Goal: Transaction & Acquisition: Download file/media

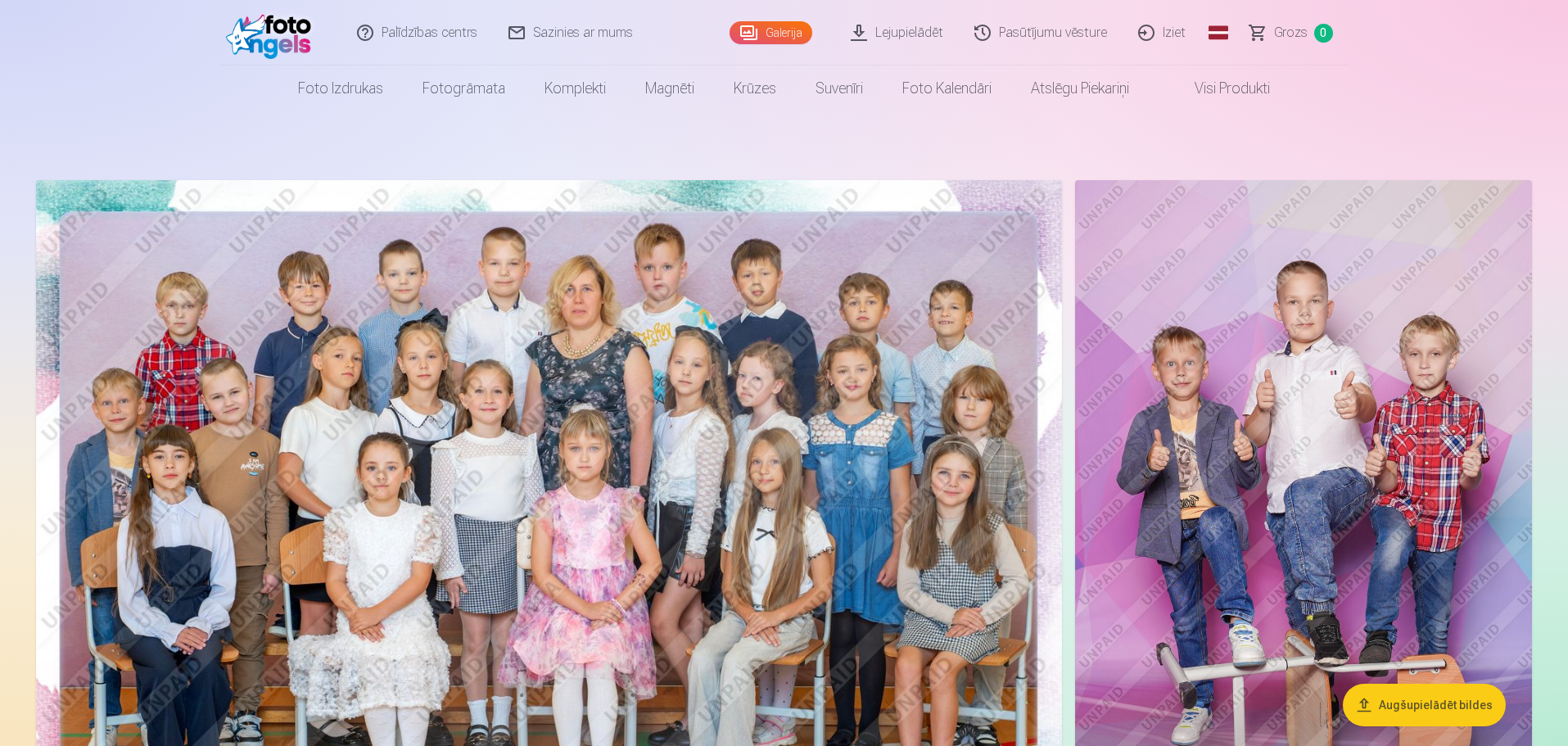
click at [902, 32] on link "Lejupielādēt" at bounding box center [898, 32] width 124 height 66
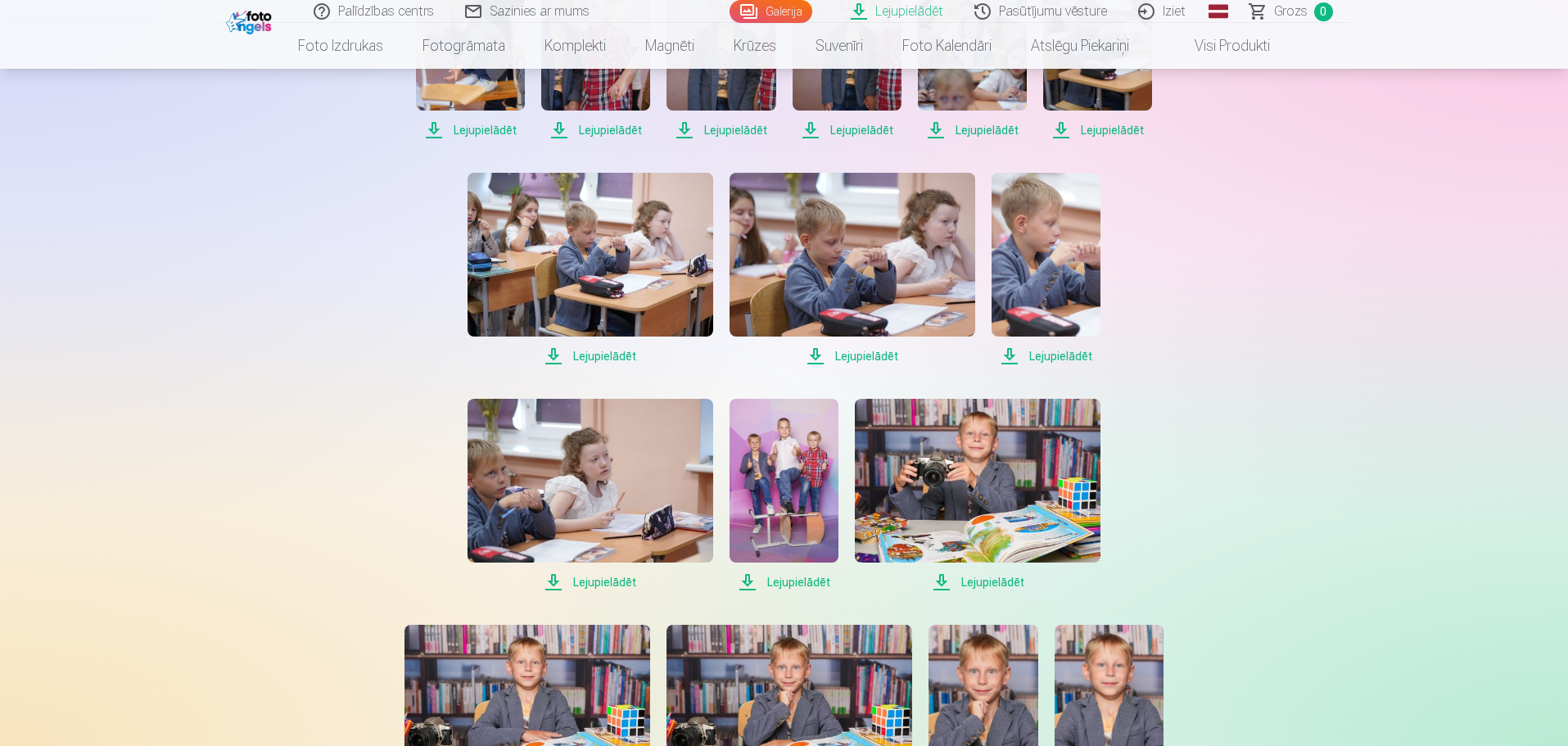
scroll to position [164, 0]
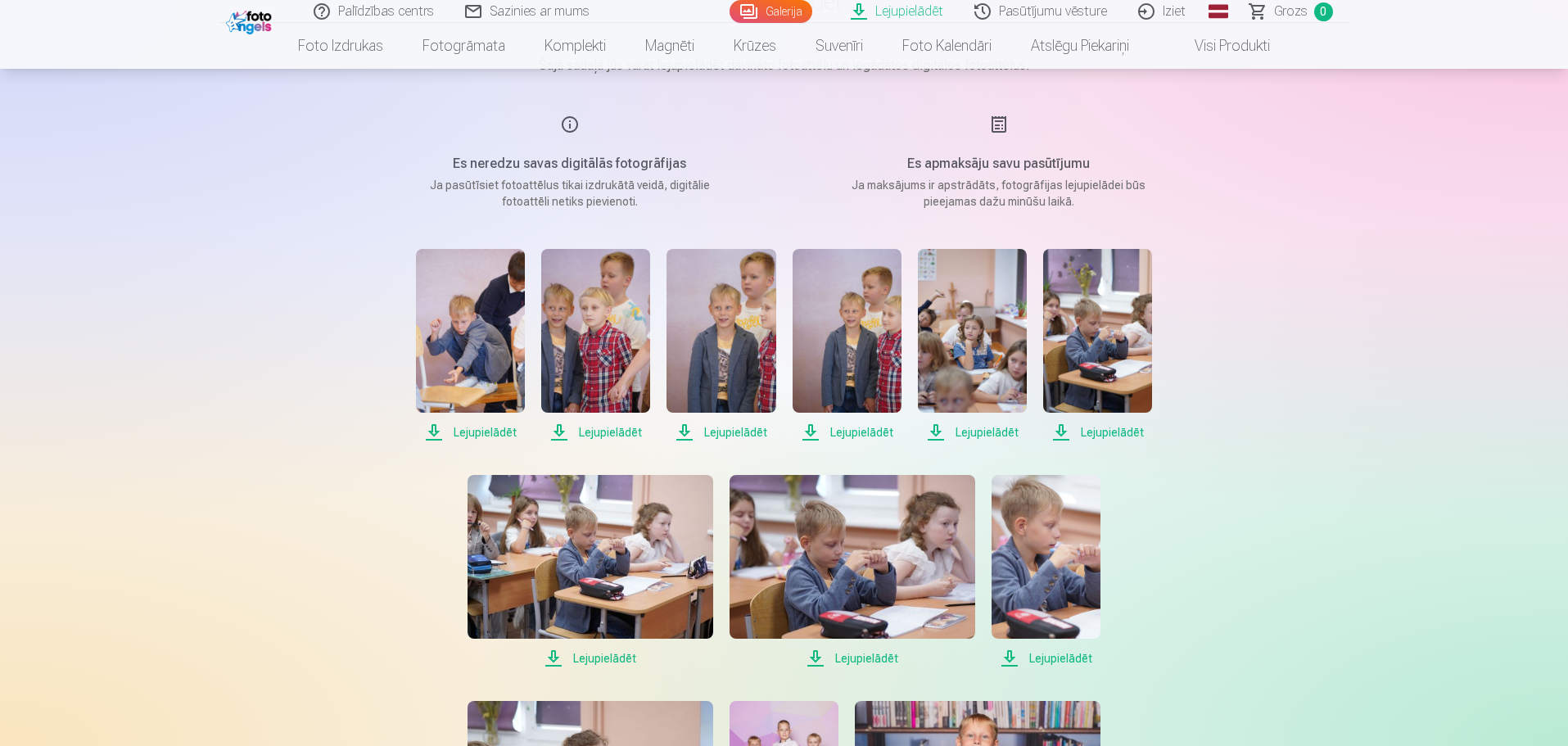
click at [475, 436] on span "Lejupielādēt" at bounding box center [470, 433] width 109 height 20
click at [496, 434] on span "Lejupielādēt" at bounding box center [470, 433] width 109 height 20
click at [624, 432] on span "Lejupielādēt" at bounding box center [595, 433] width 109 height 20
click at [723, 429] on span "Lejupielādēt" at bounding box center [720, 433] width 109 height 20
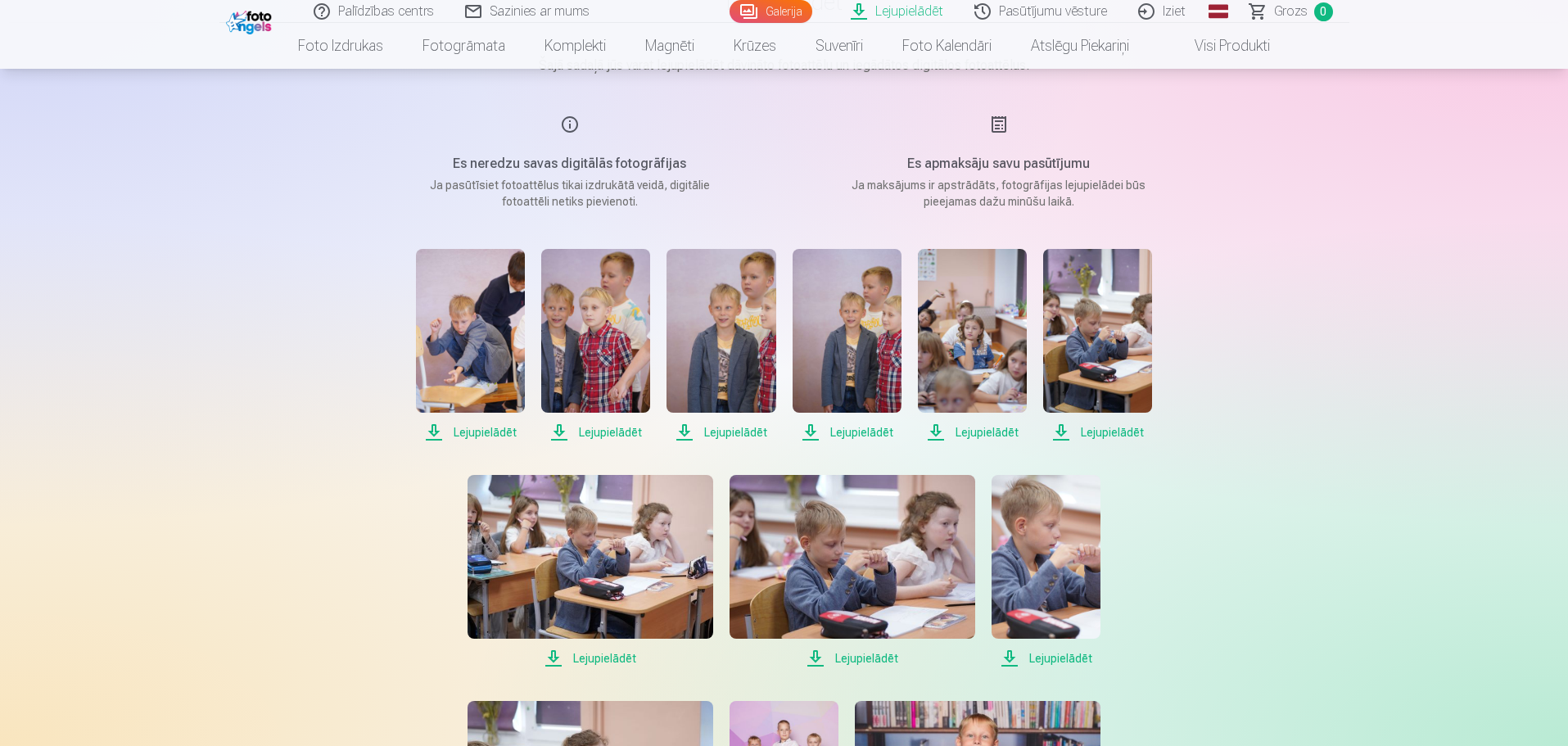
click at [862, 430] on span "Lejupielādēt" at bounding box center [846, 433] width 109 height 20
click at [1130, 433] on span "Lejupielādēt" at bounding box center [1097, 433] width 109 height 20
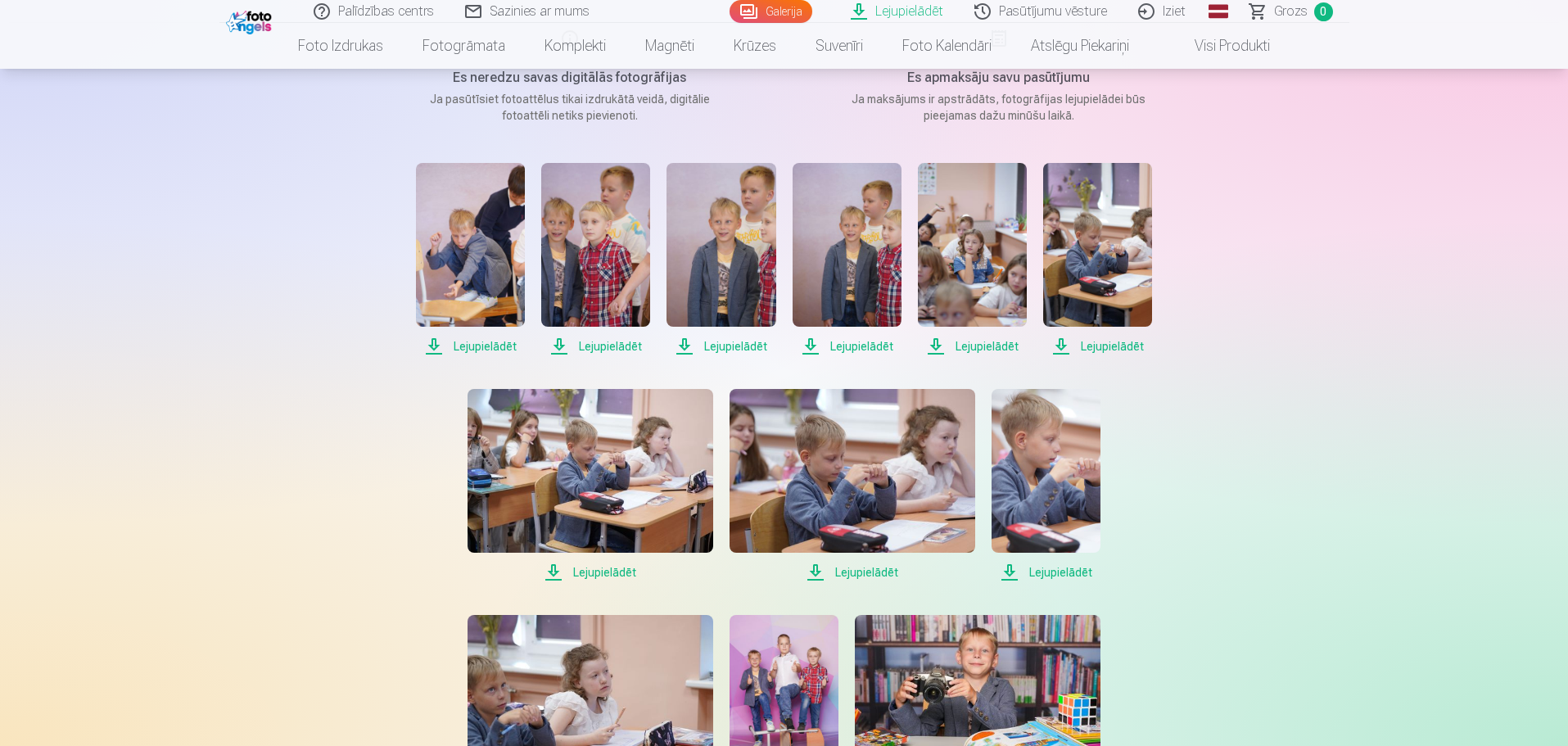
scroll to position [327, 0]
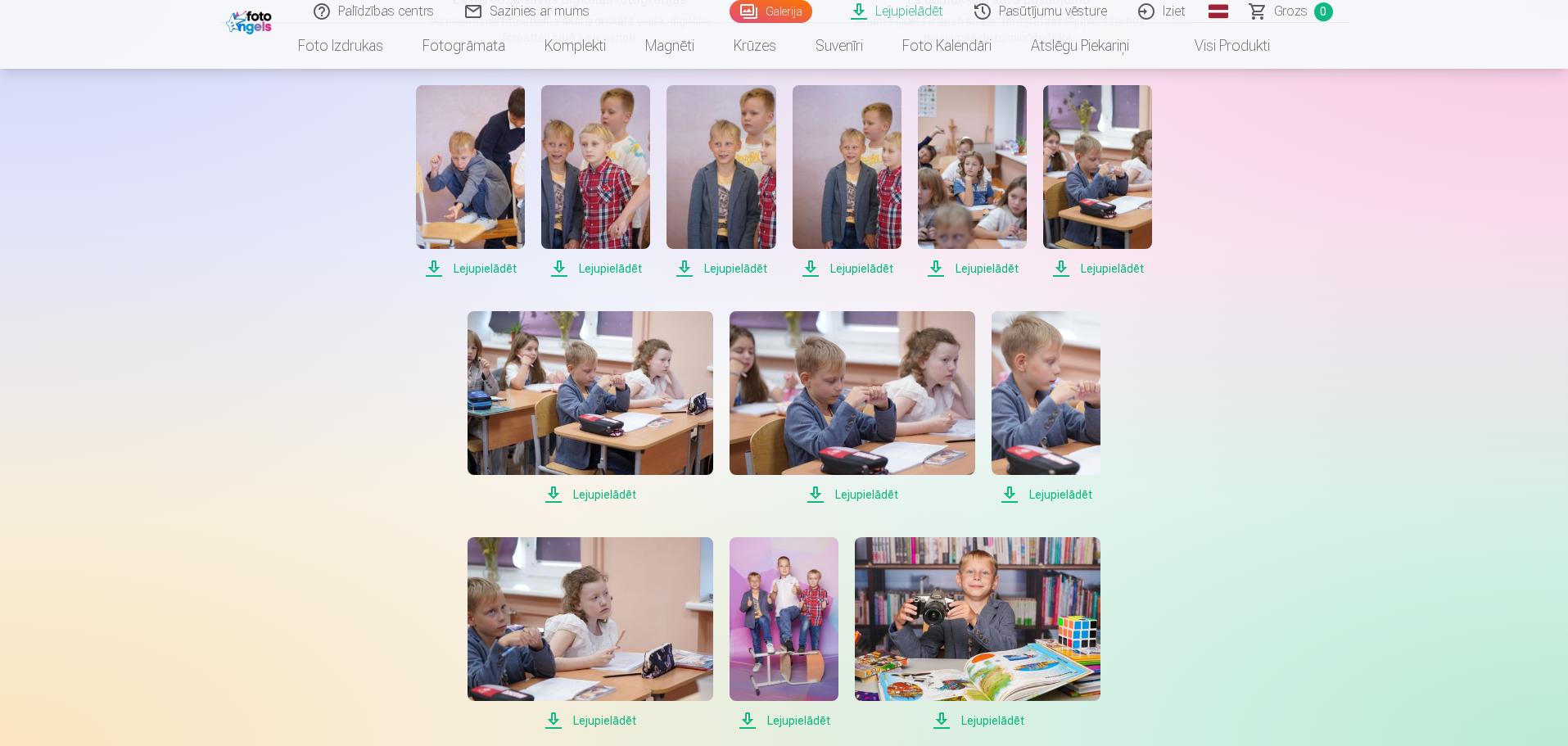
click at [602, 495] on span "Lejupielādēt" at bounding box center [590, 495] width 246 height 20
click at [861, 493] on span "Lejupielādēt" at bounding box center [852, 495] width 246 height 20
click at [1068, 493] on span "Lejupielādēt" at bounding box center [1046, 495] width 109 height 20
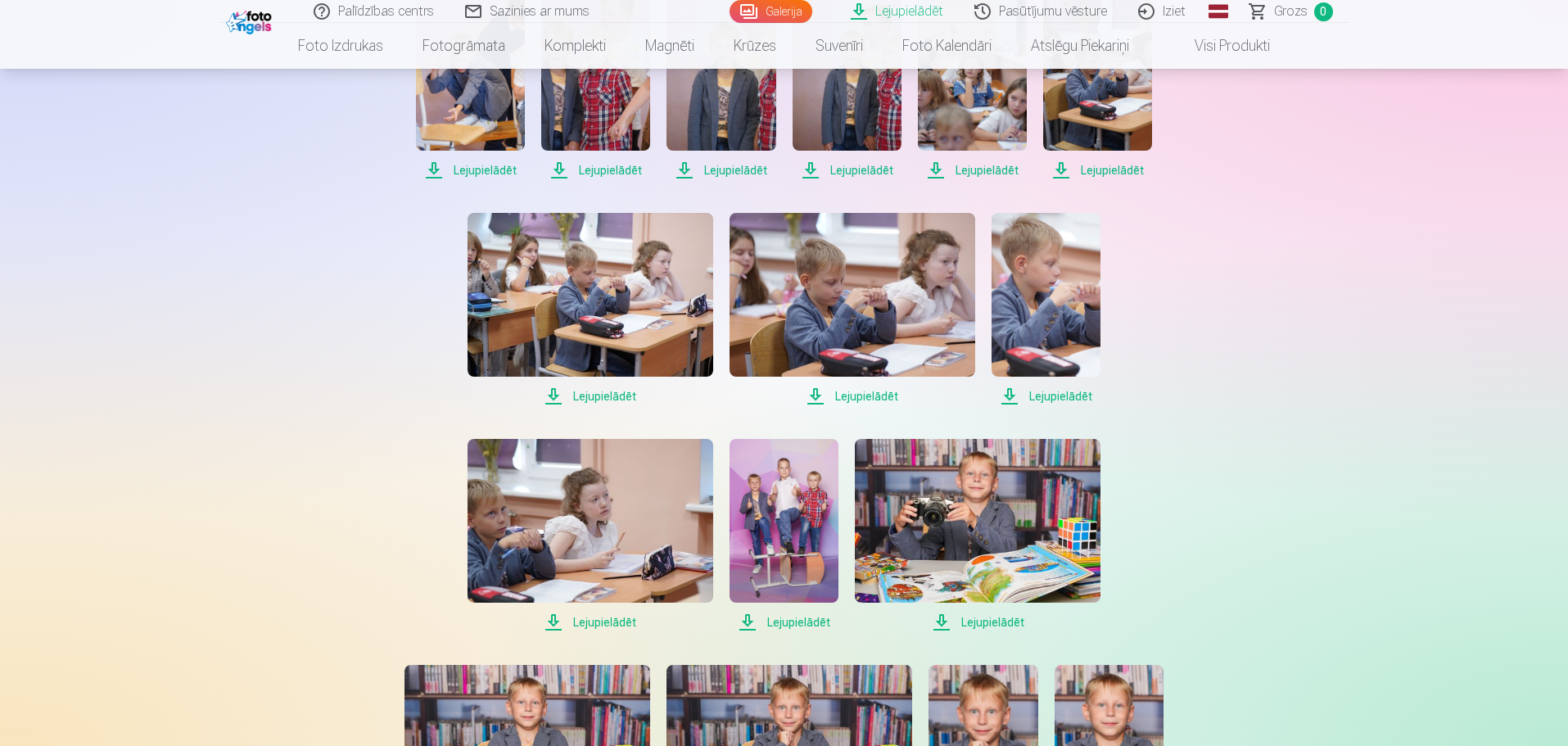
scroll to position [410, 0]
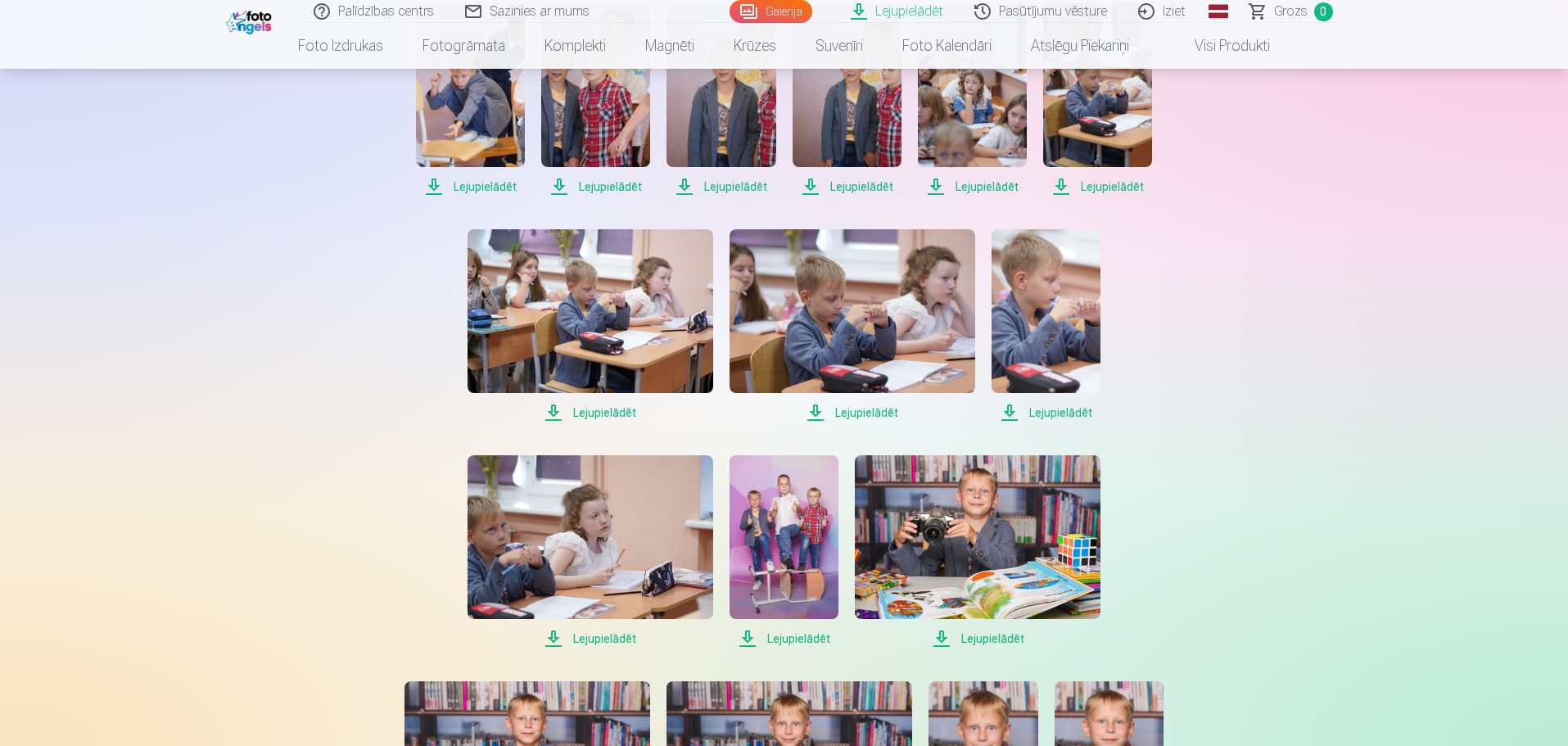
click at [628, 637] on span "Lejupielādēt" at bounding box center [590, 639] width 246 height 20
click at [820, 640] on span "Lejupielādēt" at bounding box center [783, 639] width 109 height 20
click at [1000, 640] on span "Lejupielādēt" at bounding box center [978, 639] width 246 height 20
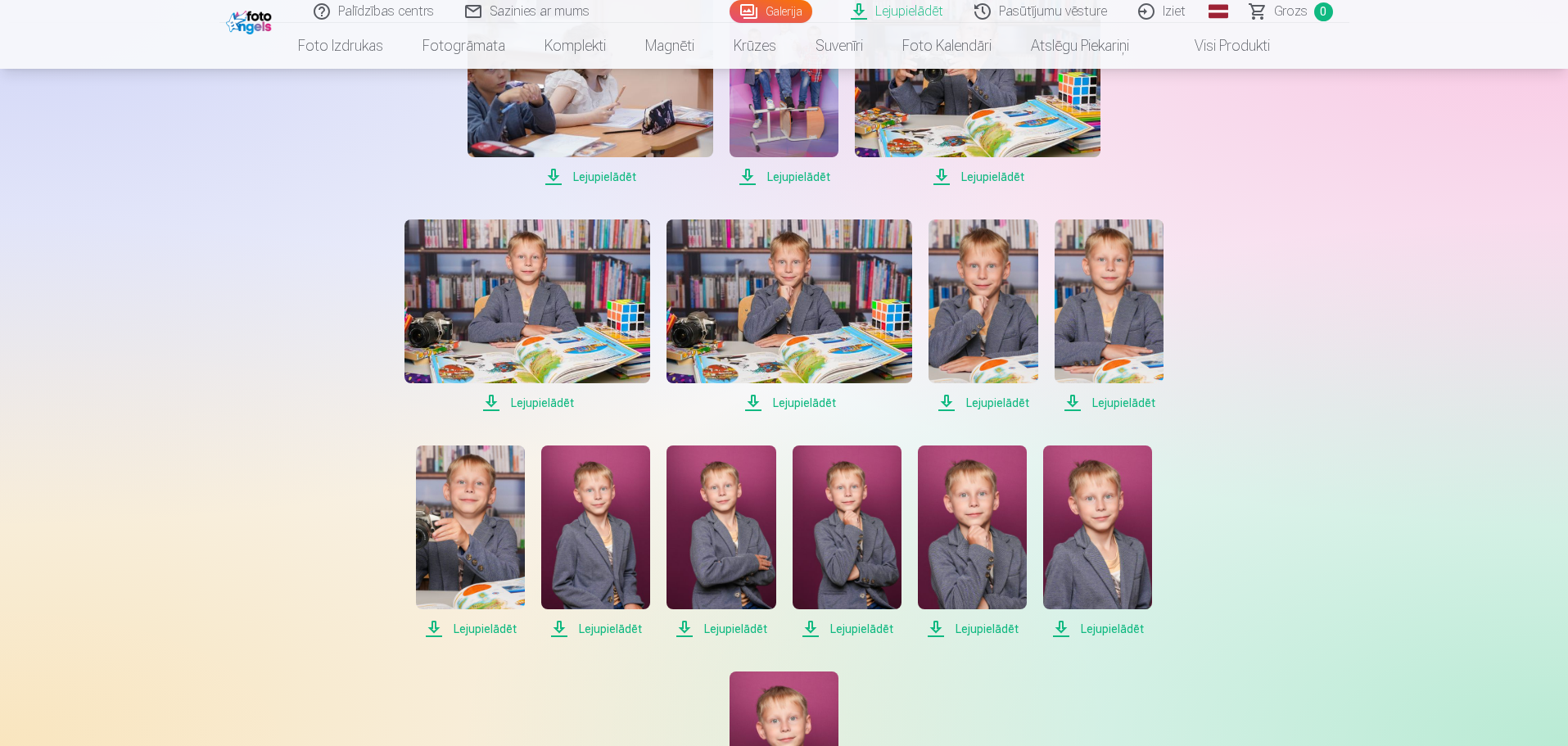
scroll to position [901, 0]
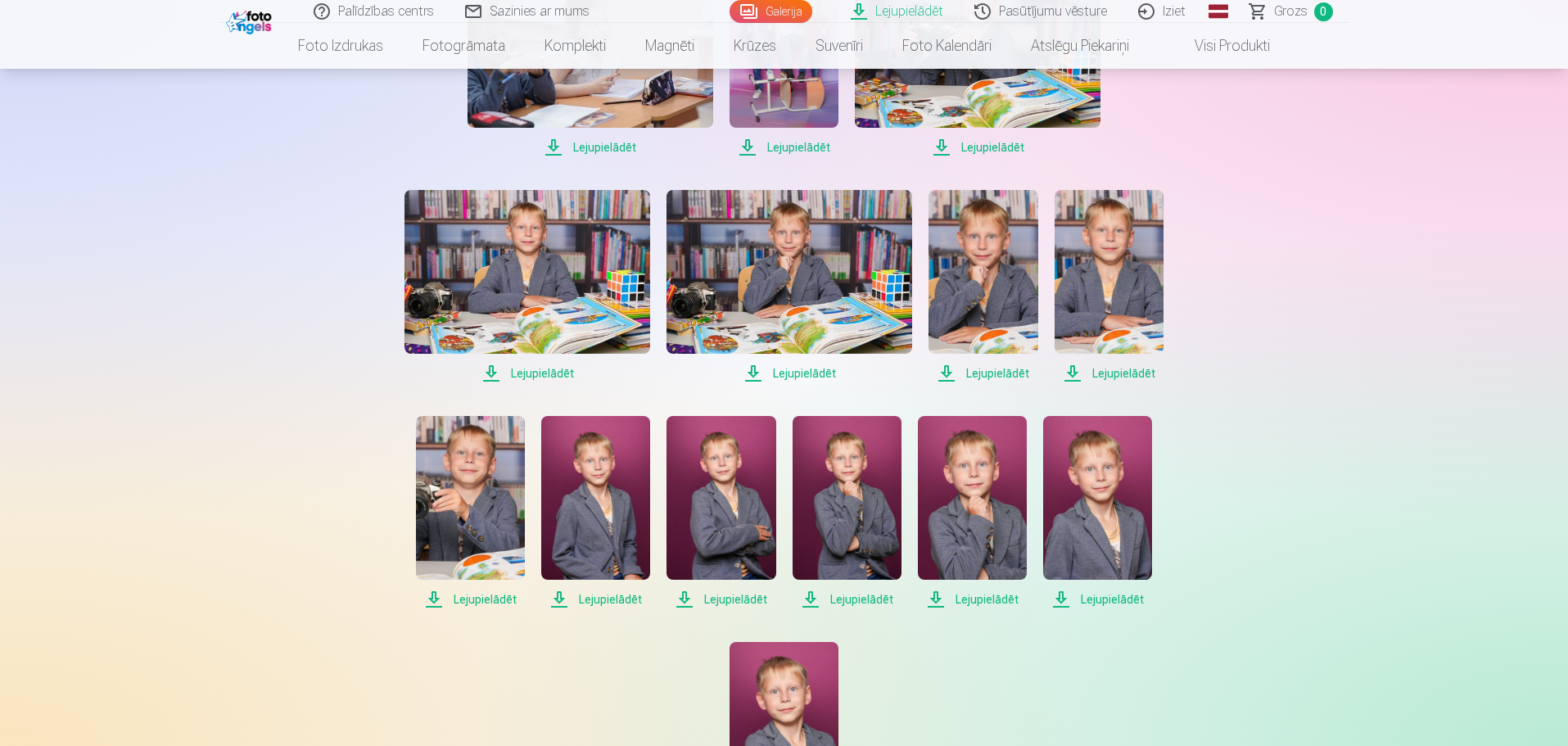
click at [546, 371] on span "Lejupielādēt" at bounding box center [527, 374] width 246 height 20
click at [810, 375] on span "Lejupielādēt" at bounding box center [789, 374] width 246 height 20
click at [996, 375] on span "Lejupielādēt" at bounding box center [982, 374] width 109 height 20
click at [1112, 376] on span "Lejupielādēt" at bounding box center [1109, 374] width 109 height 20
click at [487, 600] on span "Lejupielādēt" at bounding box center [470, 600] width 109 height 20
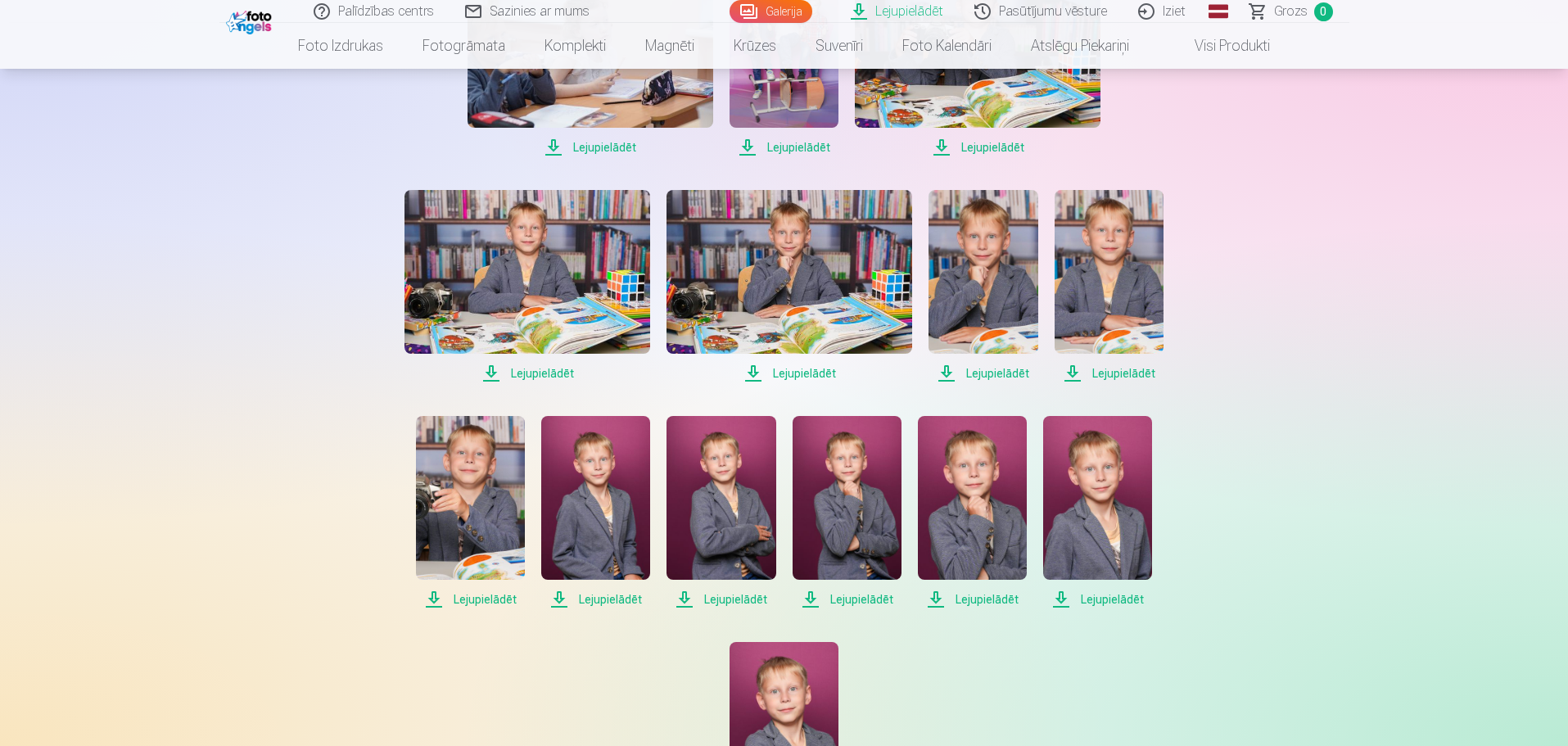
click at [610, 600] on span "Lejupielādēt" at bounding box center [595, 600] width 109 height 20
click at [731, 596] on span "Lejupielādēt" at bounding box center [720, 600] width 109 height 20
click at [755, 596] on span "Lejupielādēt" at bounding box center [720, 600] width 109 height 20
click at [852, 602] on span "Lejupielādēt" at bounding box center [846, 600] width 109 height 20
click at [987, 601] on span "Lejupielādēt" at bounding box center [972, 600] width 109 height 20
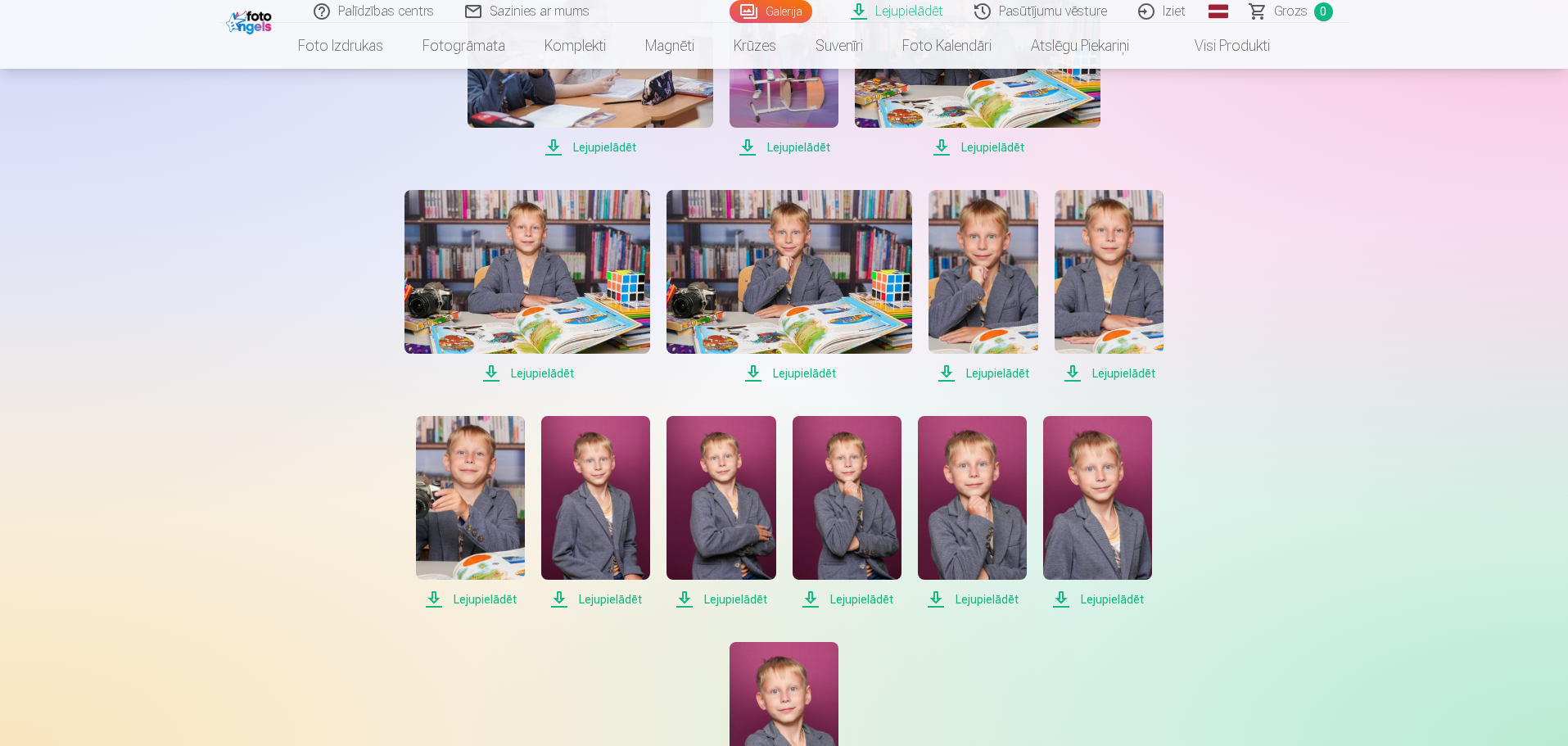
click at [1121, 596] on span "Lejupielādēt" at bounding box center [1097, 600] width 109 height 20
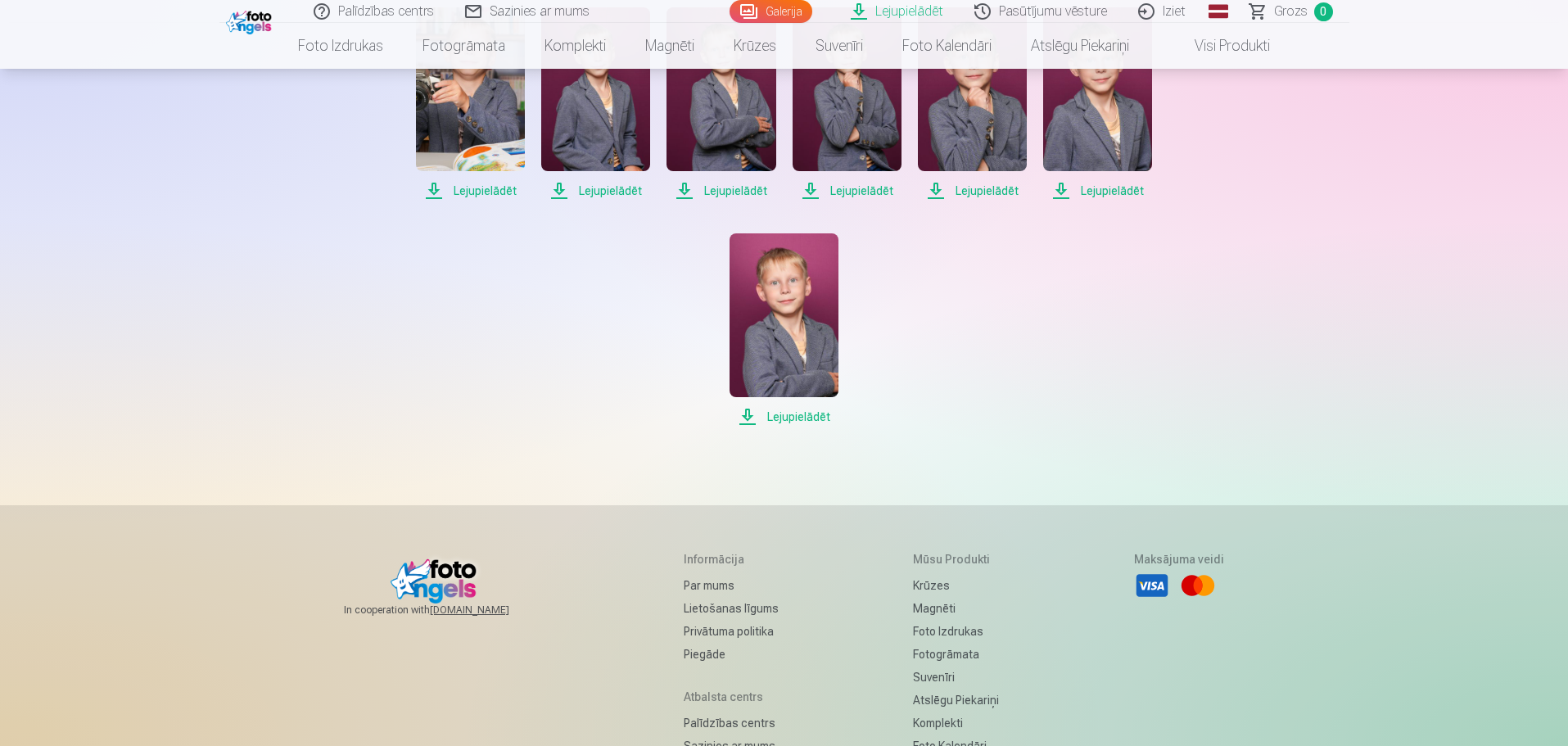
scroll to position [1310, 0]
click at [796, 416] on span "Lejupielādēt" at bounding box center [783, 416] width 109 height 20
